Goal: Information Seeking & Learning: Learn about a topic

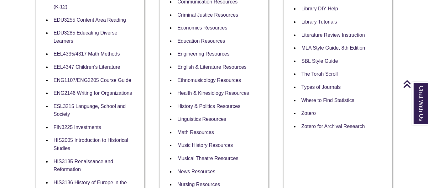
scroll to position [330, 0]
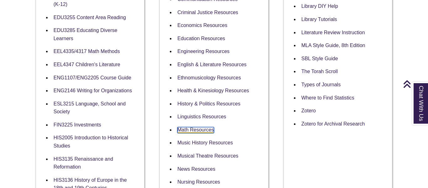
click at [188, 127] on link "Math Resources" at bounding box center [195, 130] width 37 height 6
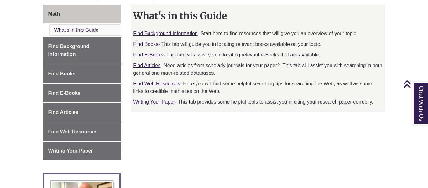
scroll to position [181, 0]
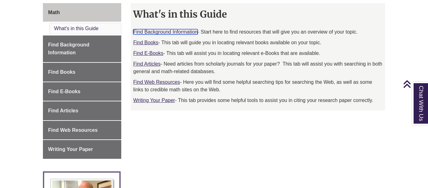
click at [177, 32] on link "Find Background Information" at bounding box center [165, 31] width 64 height 5
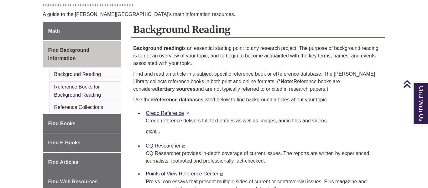
scroll to position [165, 0]
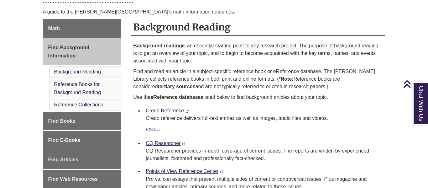
click at [89, 74] on li "Background Reading" at bounding box center [85, 71] width 72 height 11
click at [91, 73] on link "Background Reading" at bounding box center [77, 71] width 47 height 5
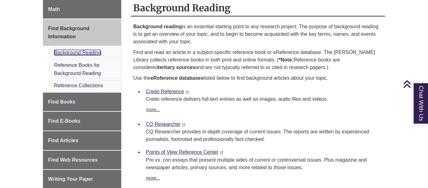
click at [95, 55] on link "Background Reading" at bounding box center [77, 52] width 47 height 5
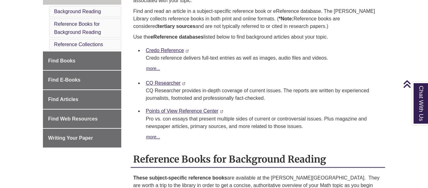
scroll to position [227, 0]
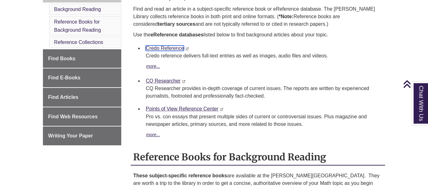
click at [170, 48] on link "Credo Reference" at bounding box center [165, 47] width 38 height 5
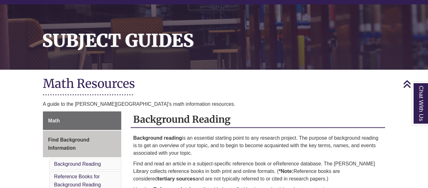
scroll to position [71, 0]
